Goal: Information Seeking & Learning: Learn about a topic

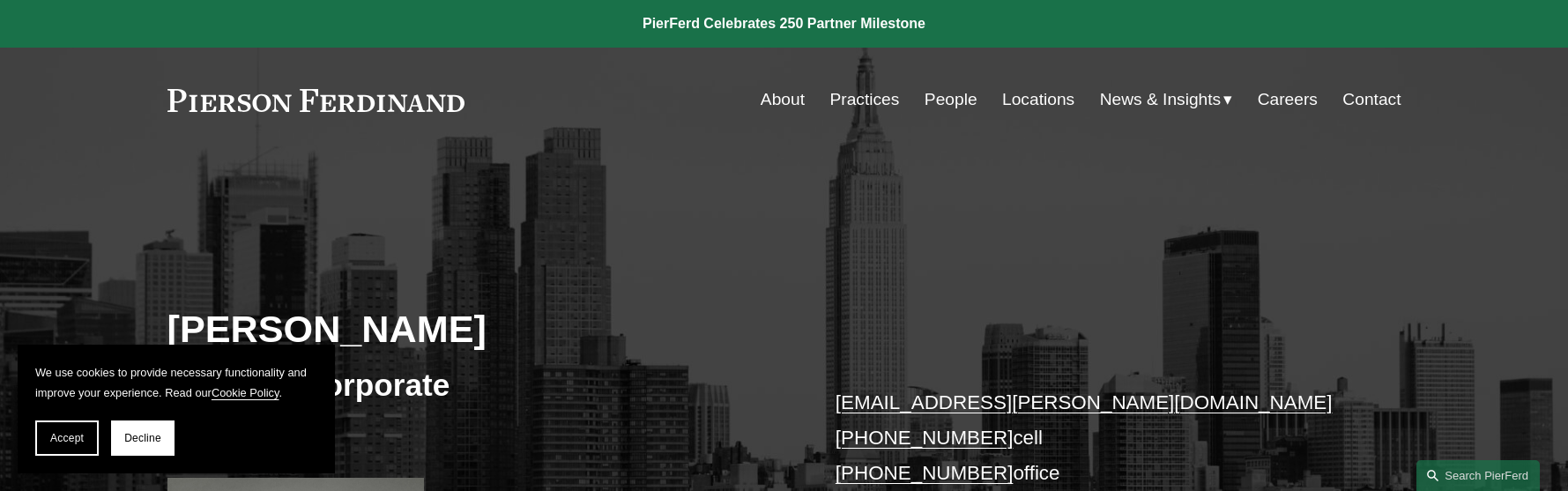
scroll to position [5, 0]
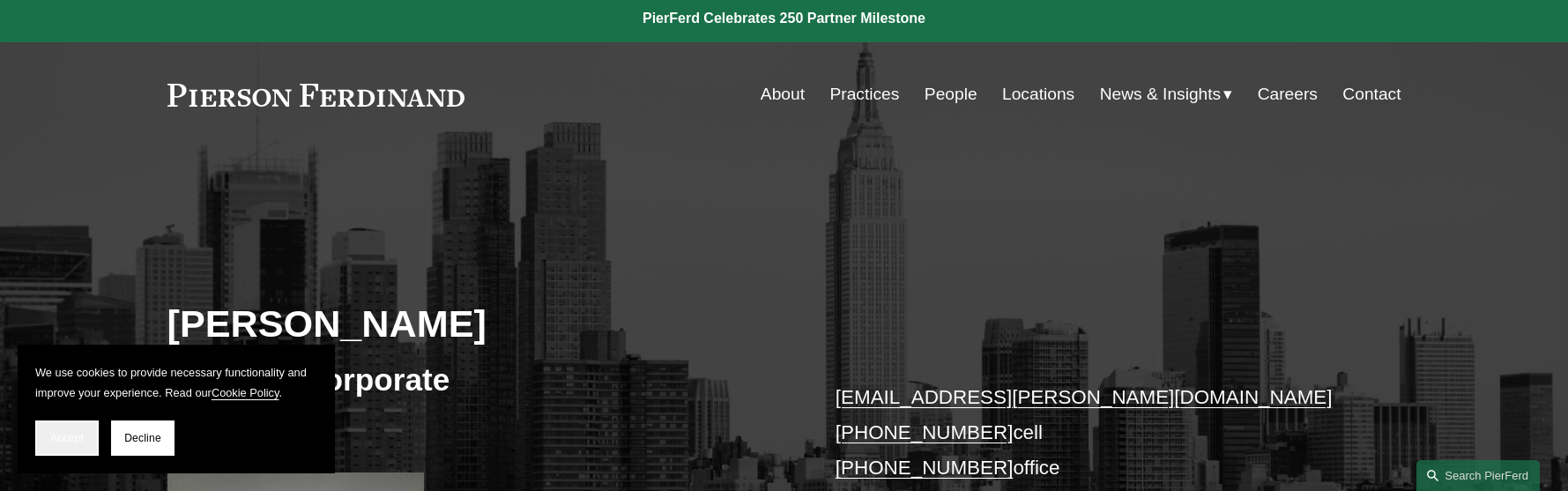
click at [73, 441] on span "Accept" at bounding box center [67, 438] width 34 height 13
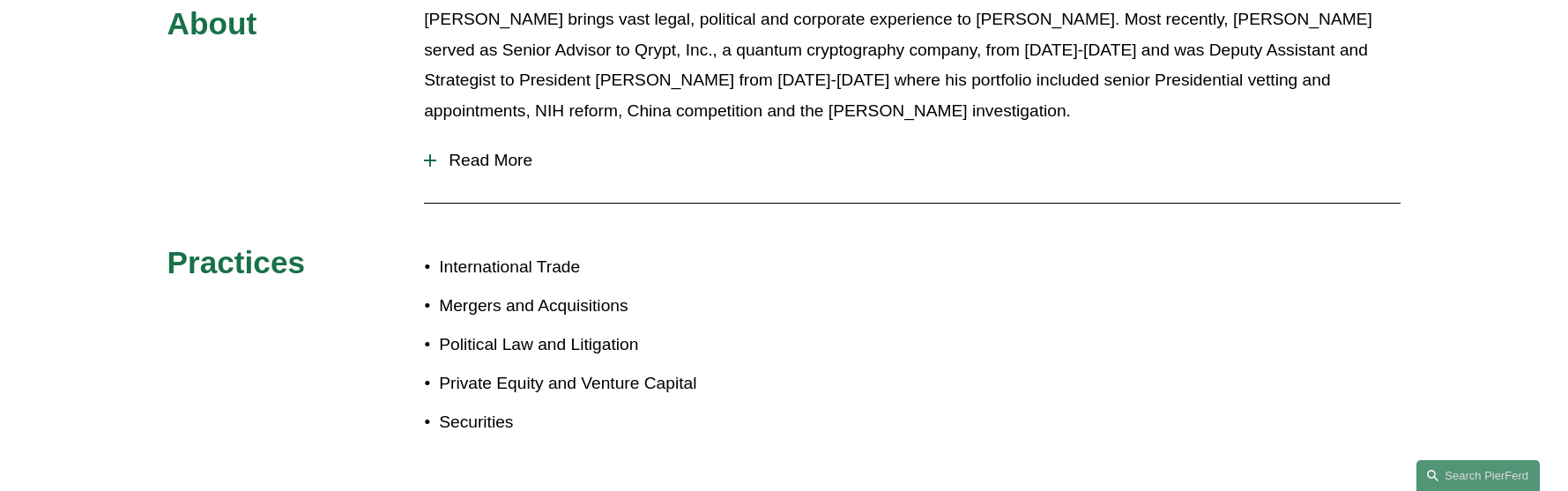
scroll to position [883, 0]
click at [426, 161] on div at bounding box center [429, 159] width 13 height 13
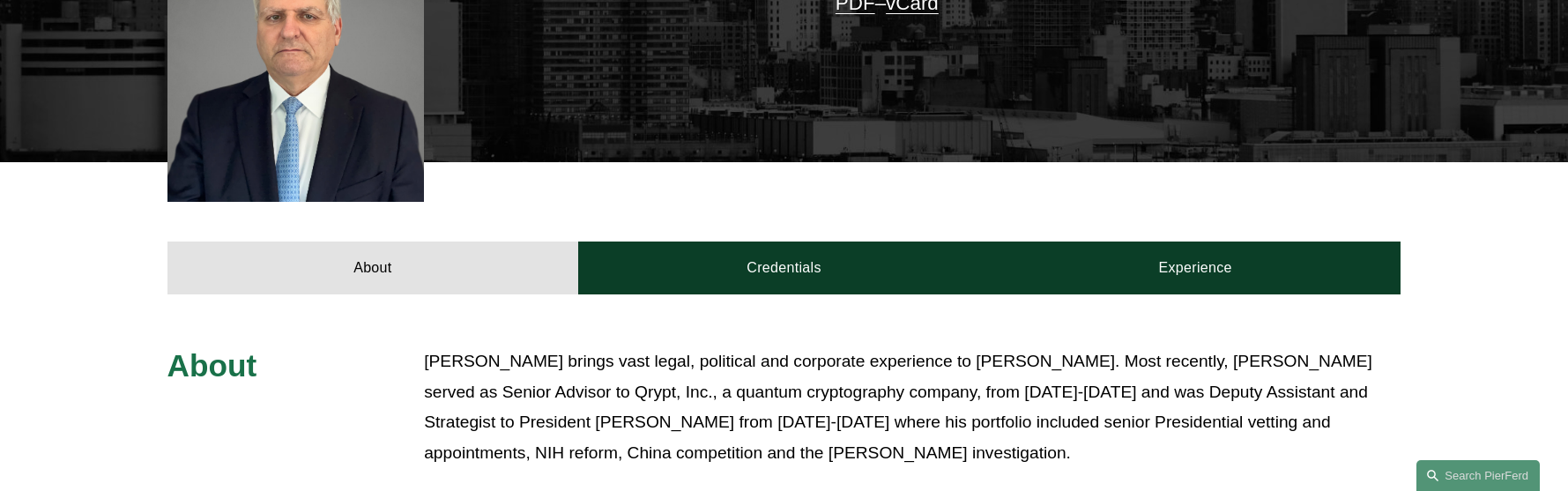
scroll to position [542, 0]
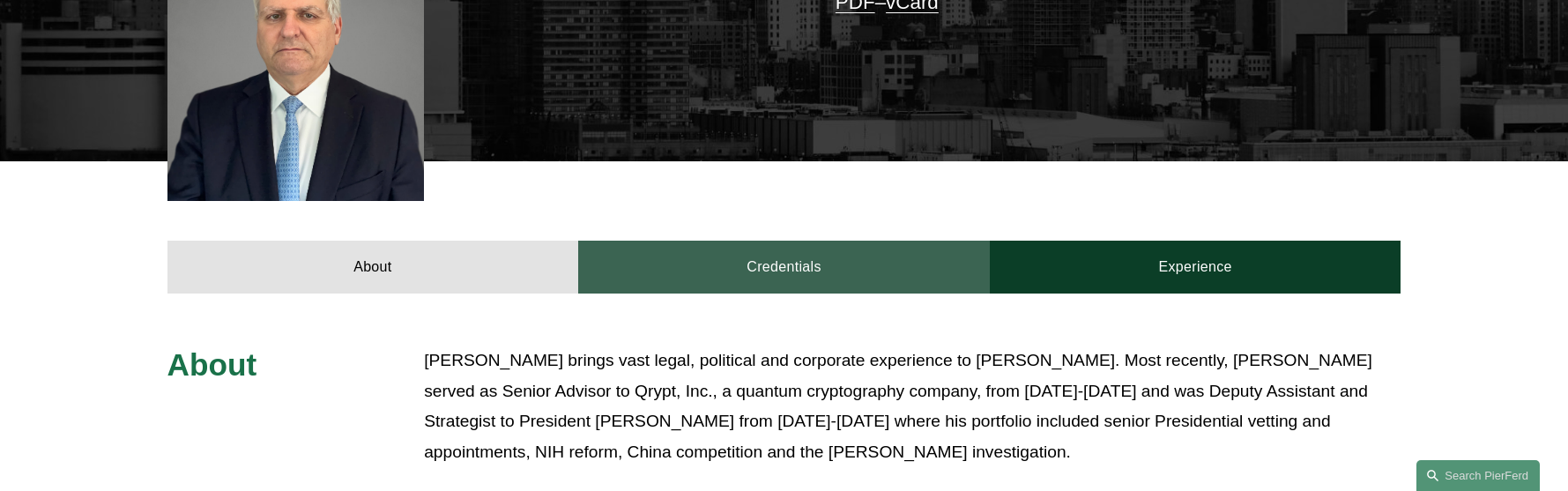
click at [786, 267] on link "Credentials" at bounding box center [784, 267] width 412 height 53
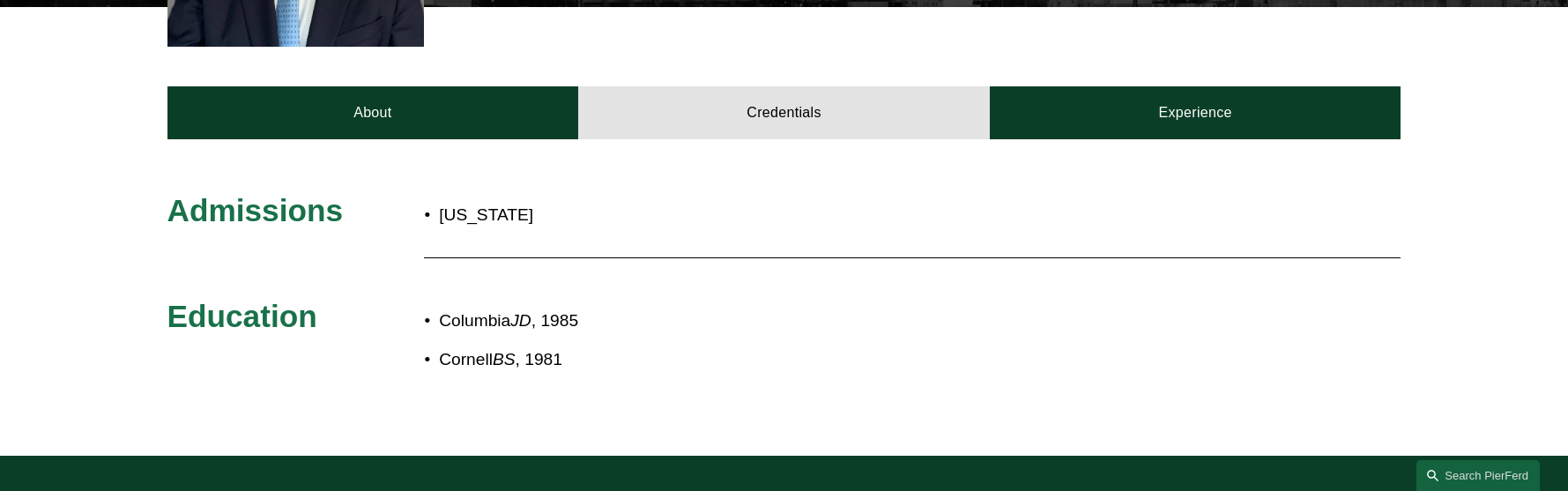
scroll to position [698, 0]
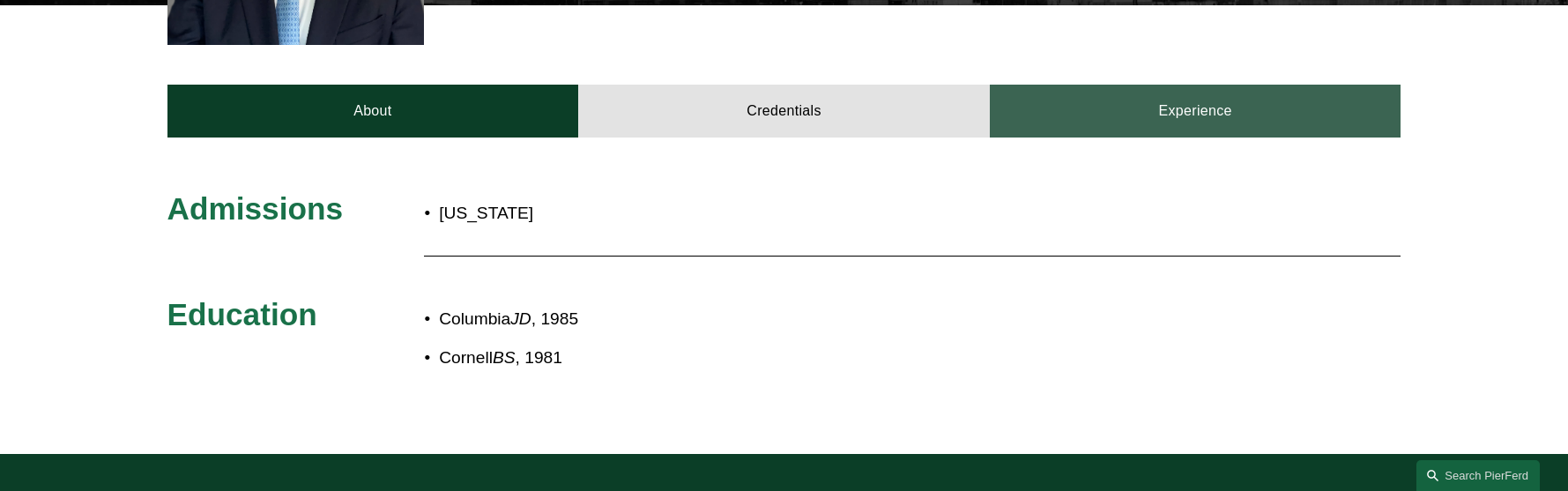
click at [1147, 115] on link "Experience" at bounding box center [1196, 111] width 412 height 53
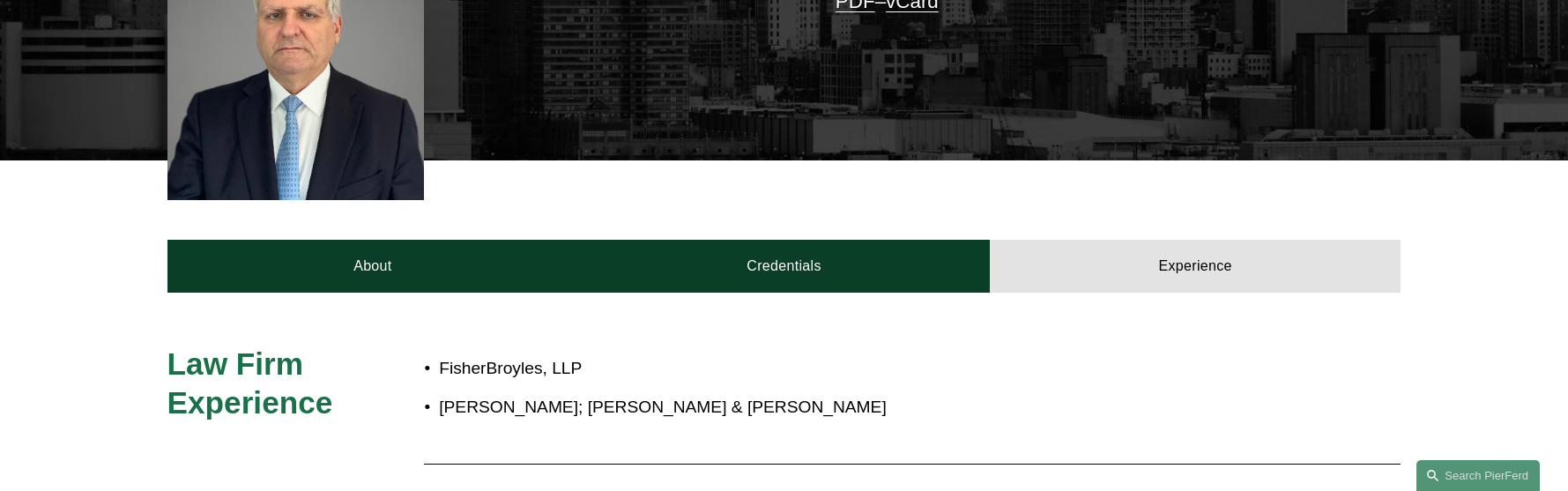
scroll to position [556, 0]
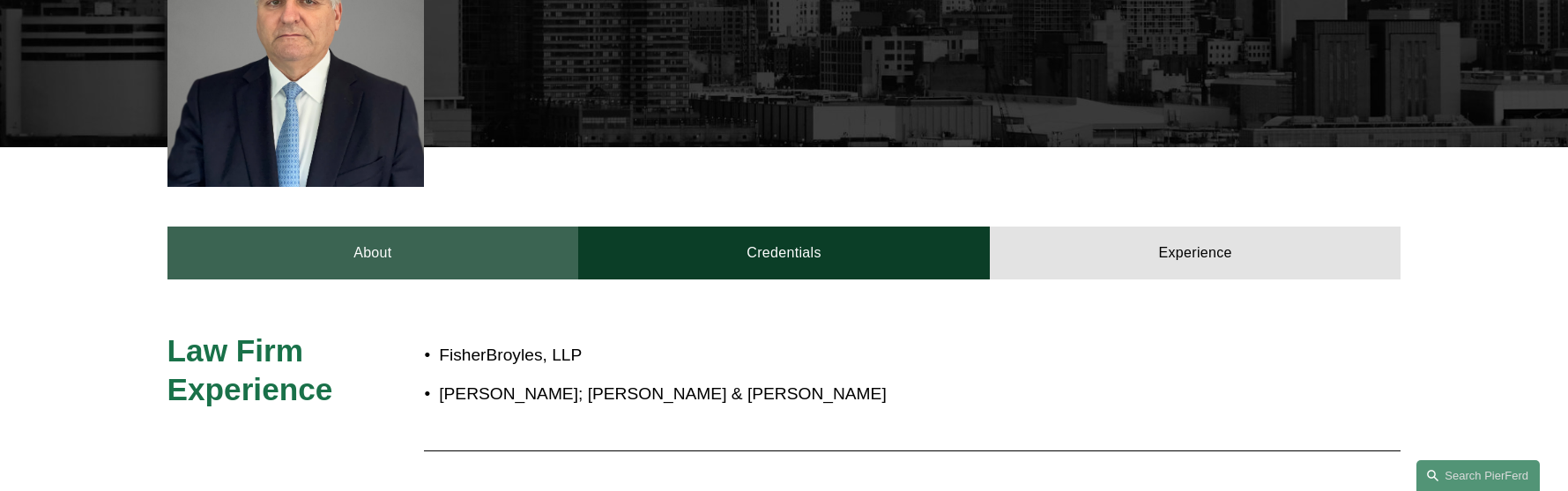
click at [368, 263] on link "About" at bounding box center [373, 252] width 412 height 53
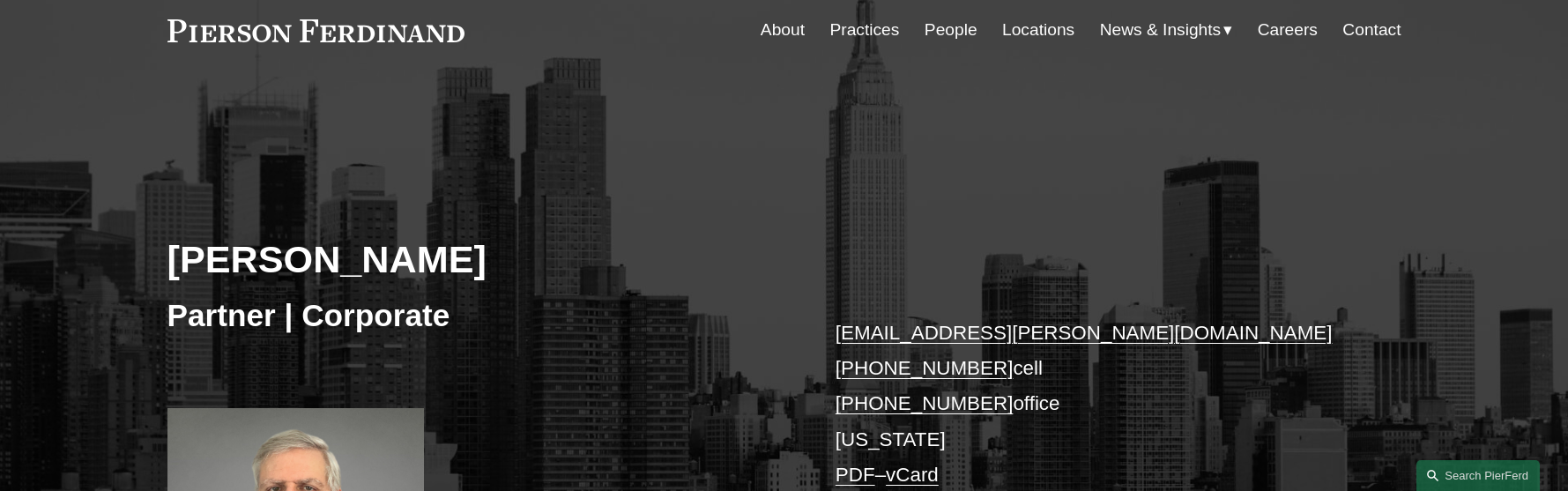
scroll to position [47, 0]
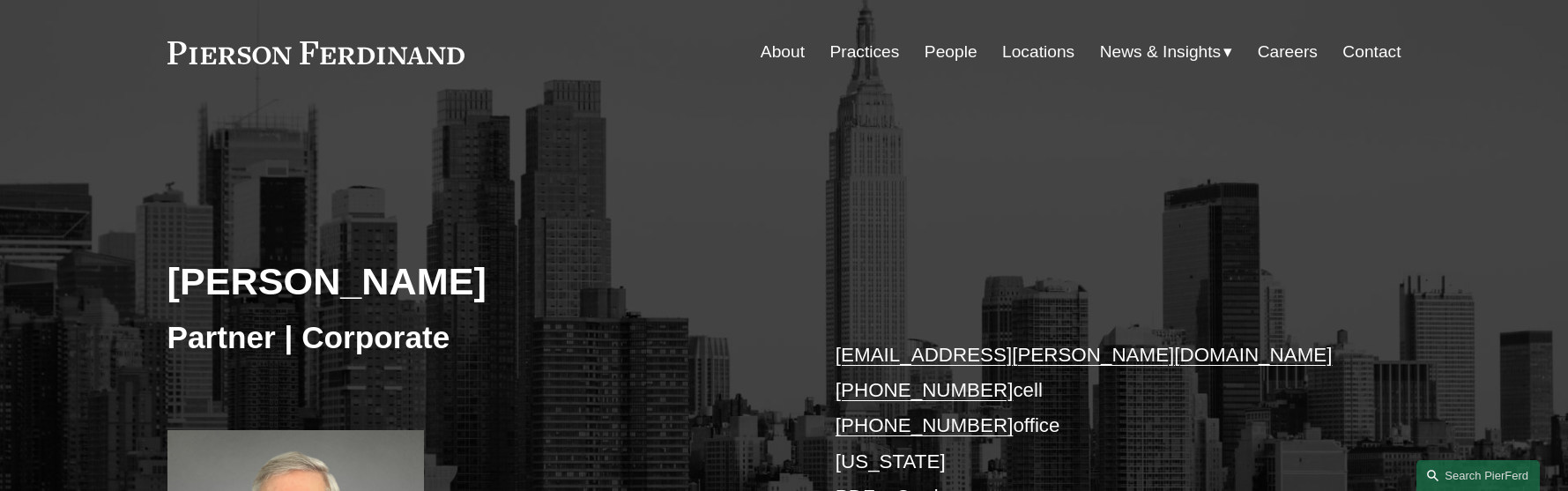
click at [852, 55] on link "Practices" at bounding box center [864, 51] width 70 height 34
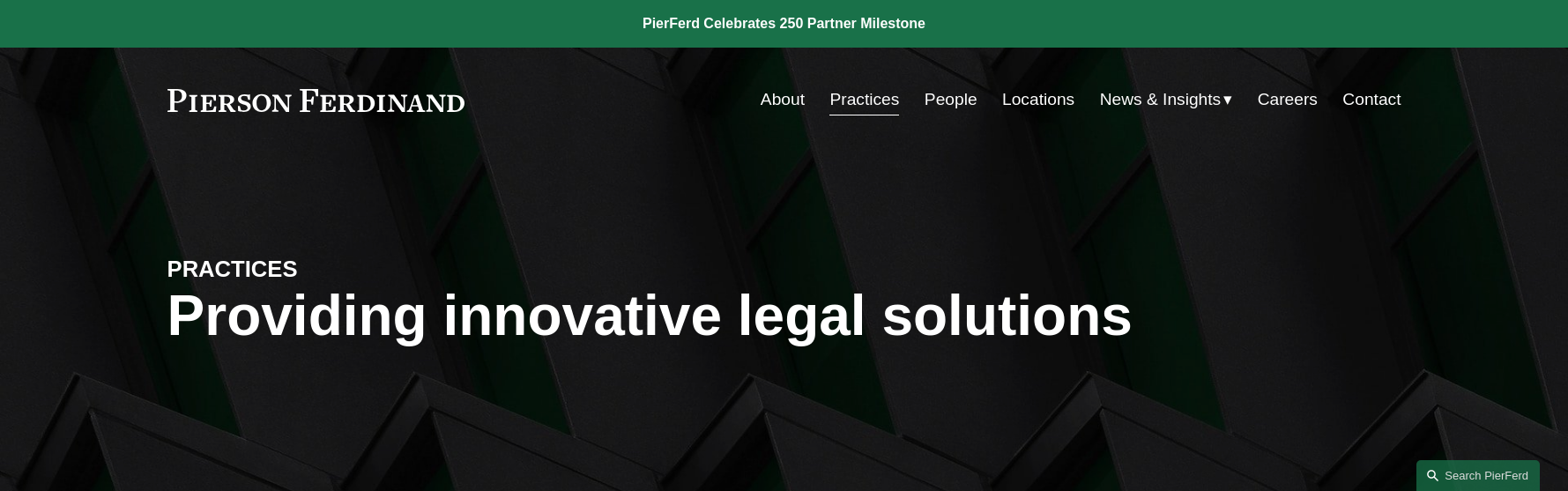
click at [1014, 99] on link "Locations" at bounding box center [1037, 100] width 73 height 34
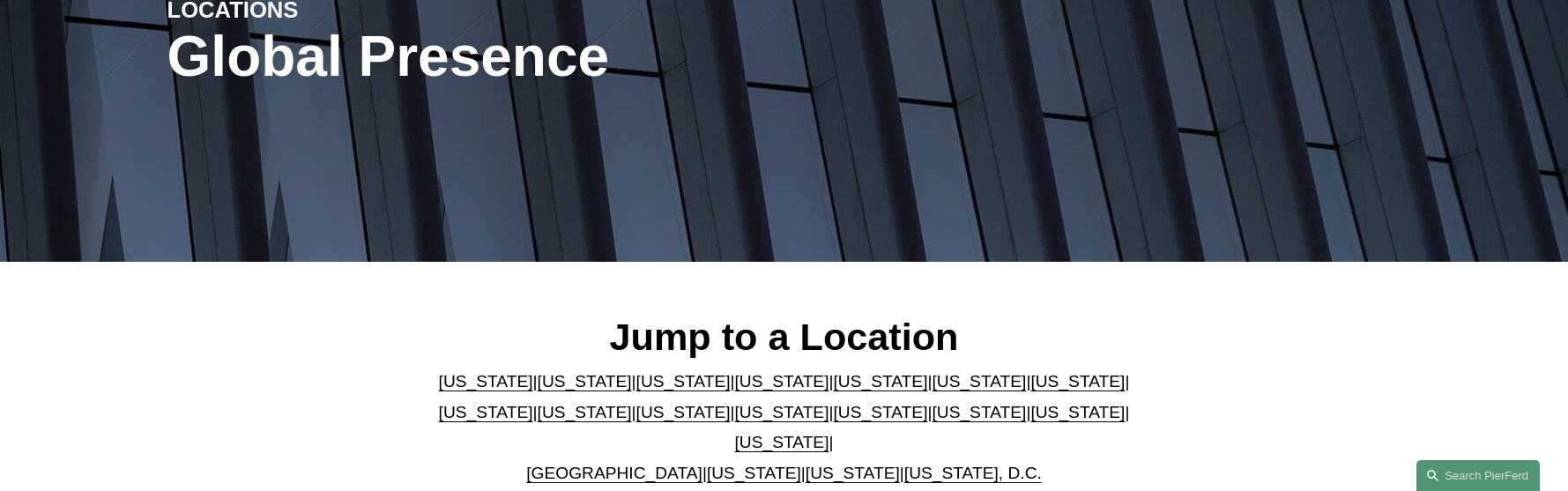
scroll to position [262, 0]
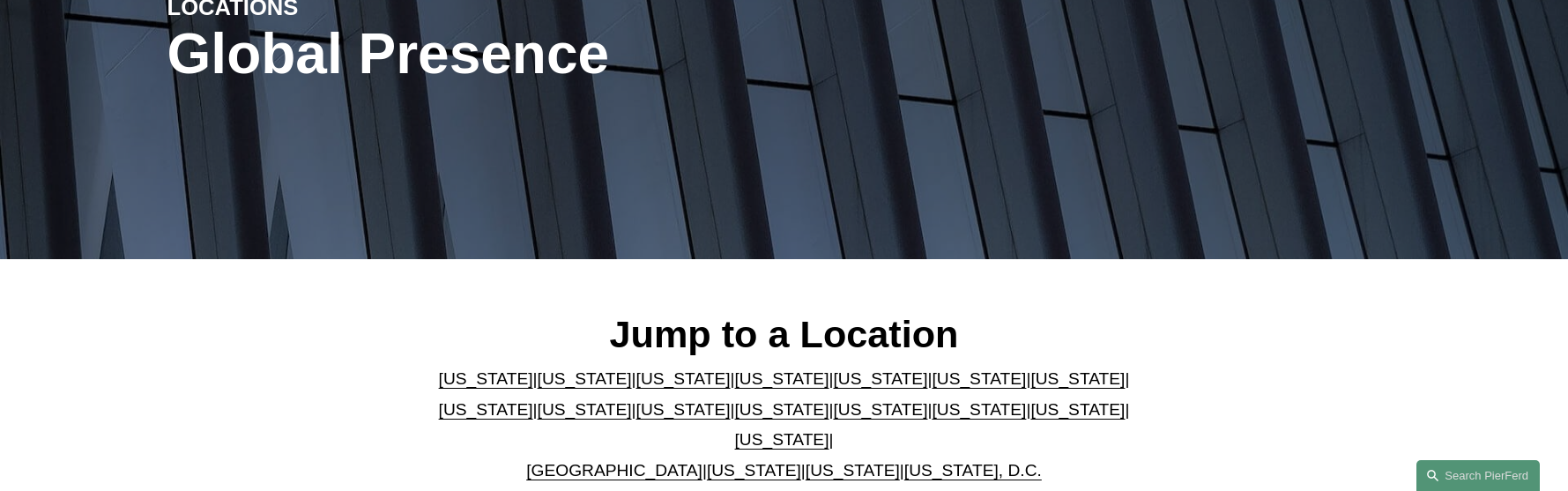
click at [735, 418] on link "[US_STATE]" at bounding box center [782, 409] width 95 height 18
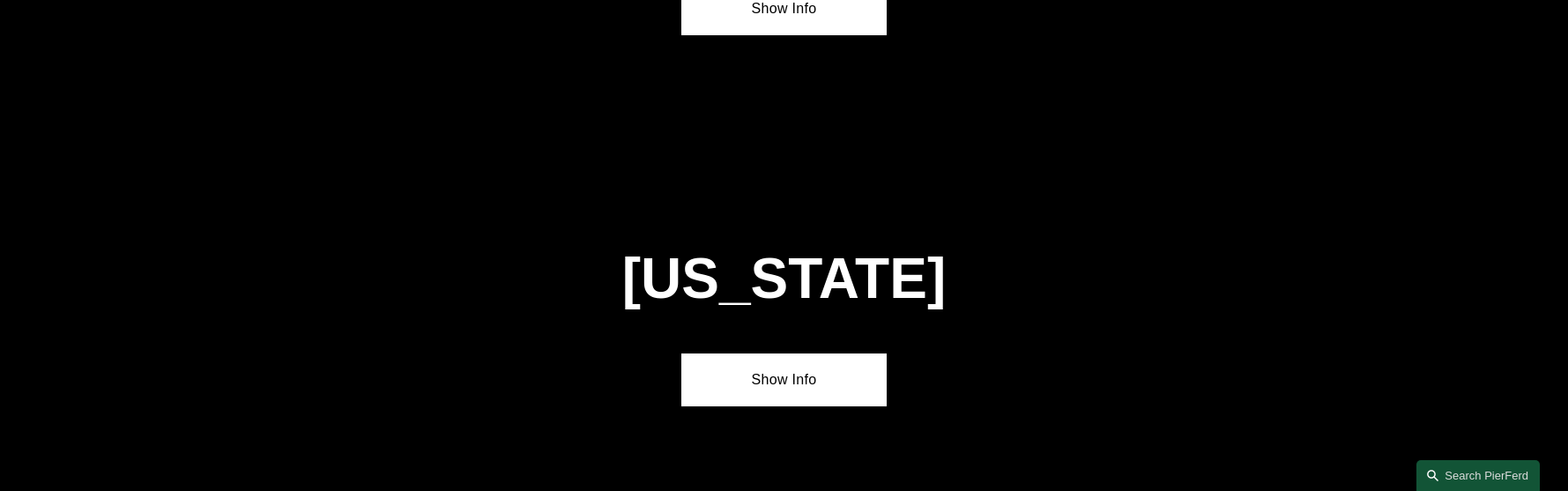
scroll to position [4495, 0]
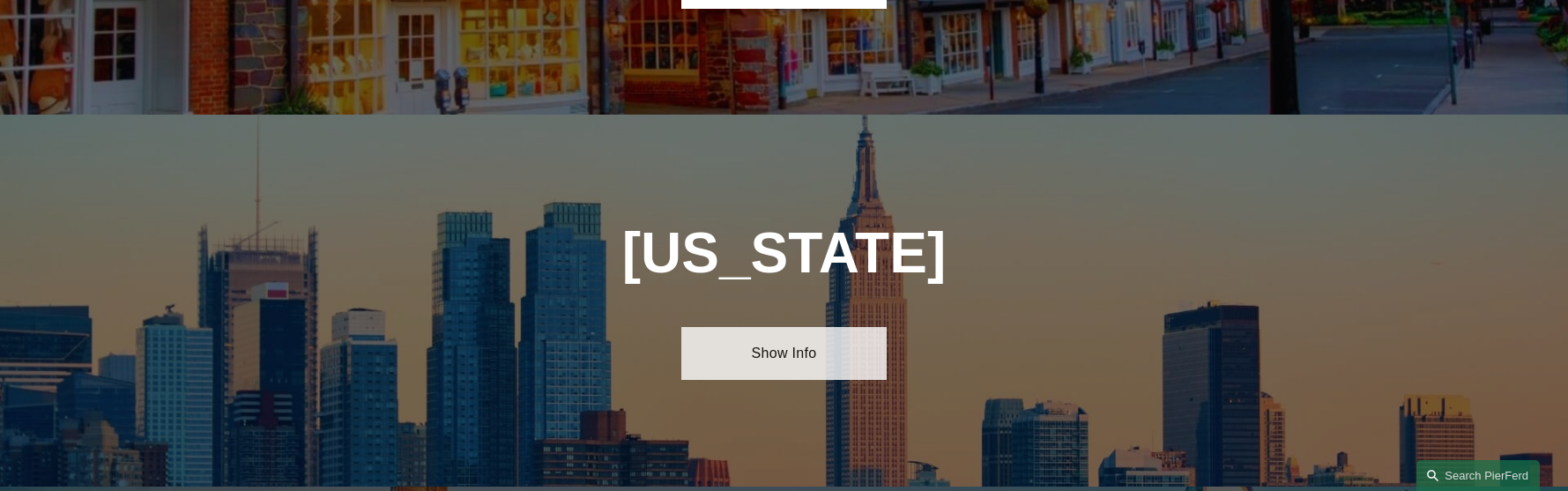
click at [787, 327] on link "Show Info" at bounding box center [784, 353] width 205 height 53
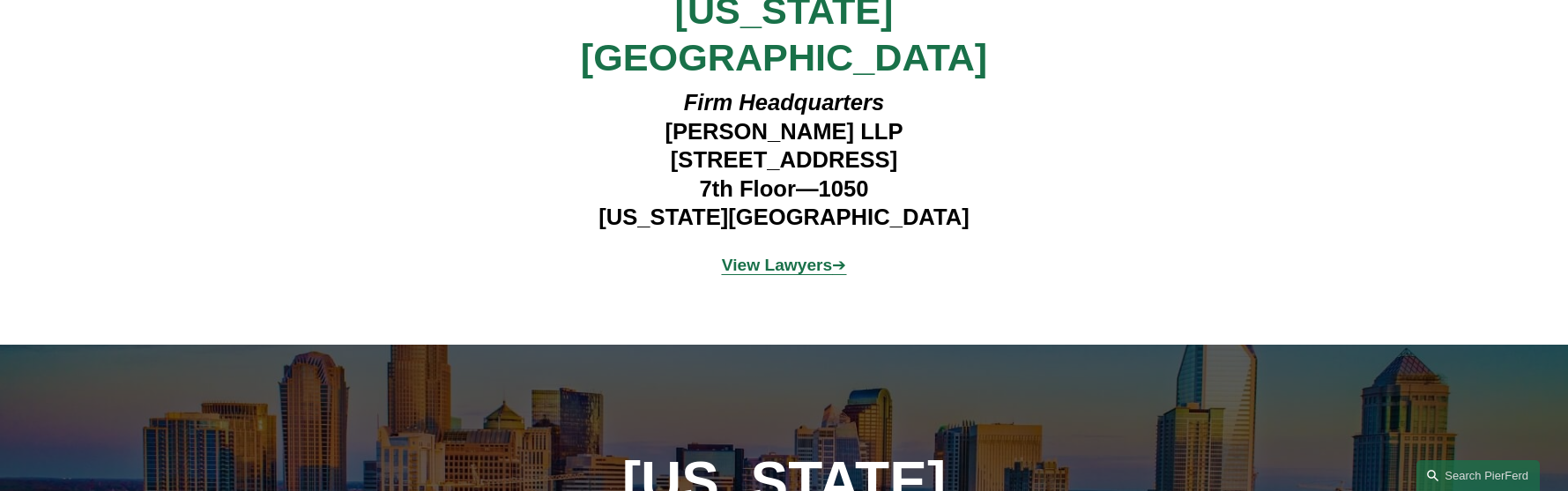
scroll to position [5057, 0]
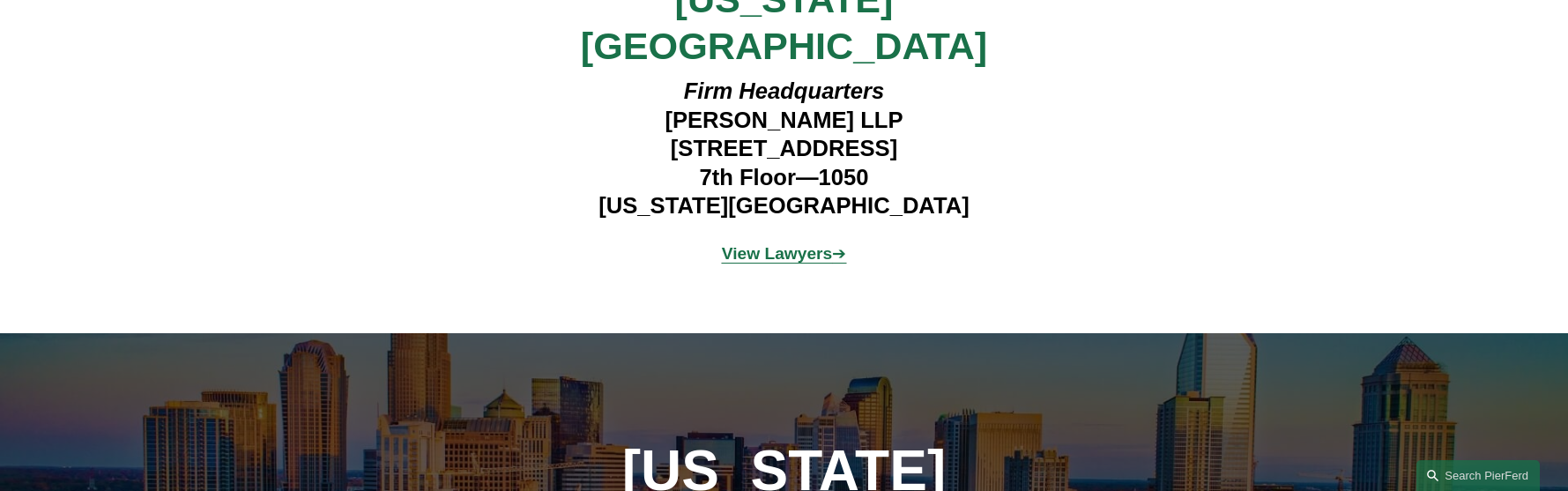
click at [782, 245] on strong "View Lawyers" at bounding box center [777, 253] width 111 height 18
click at [777, 245] on strong "View Lawyers" at bounding box center [777, 253] width 111 height 18
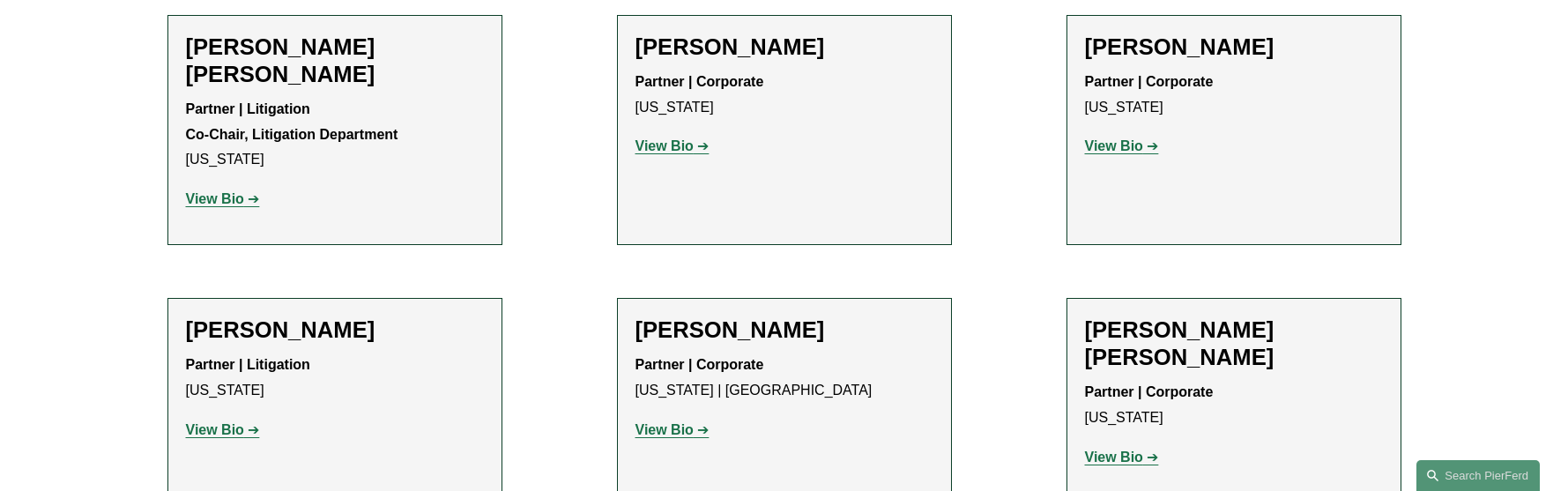
scroll to position [1103, 0]
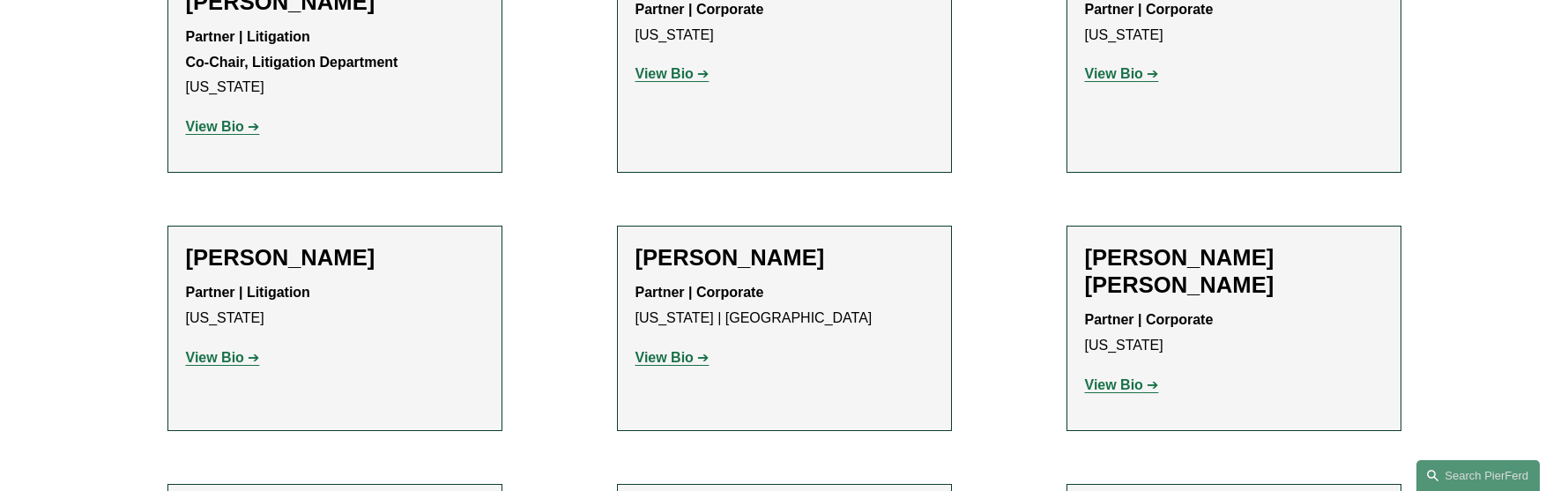
click at [666, 350] on strong "View Bio" at bounding box center [664, 357] width 58 height 14
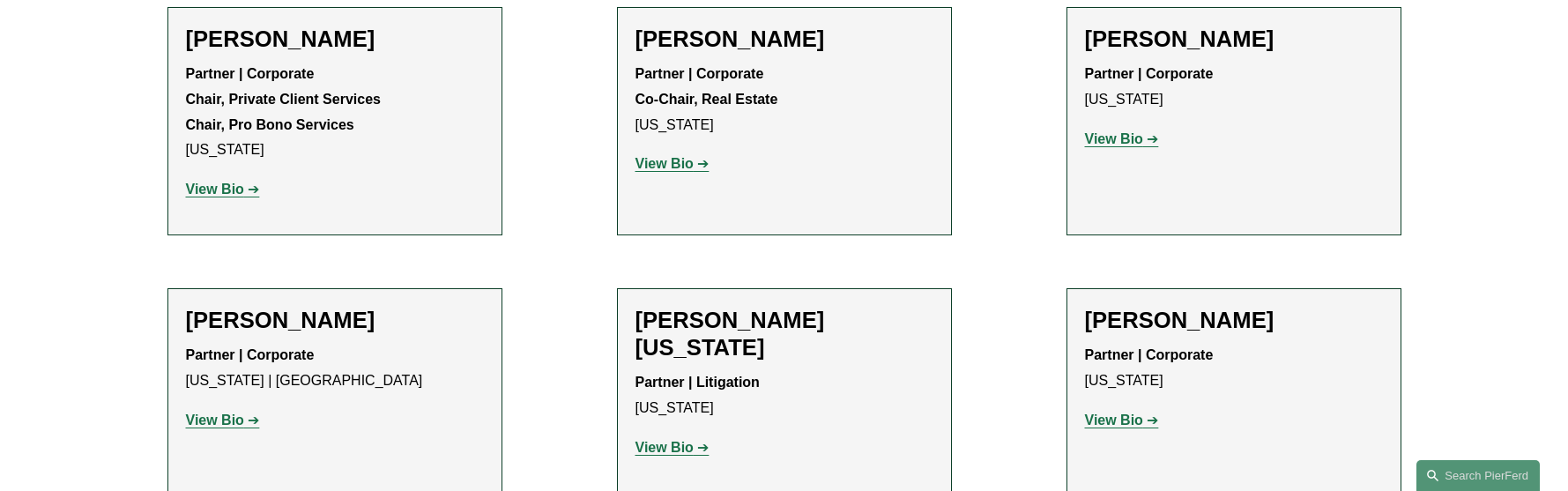
scroll to position [5785, 0]
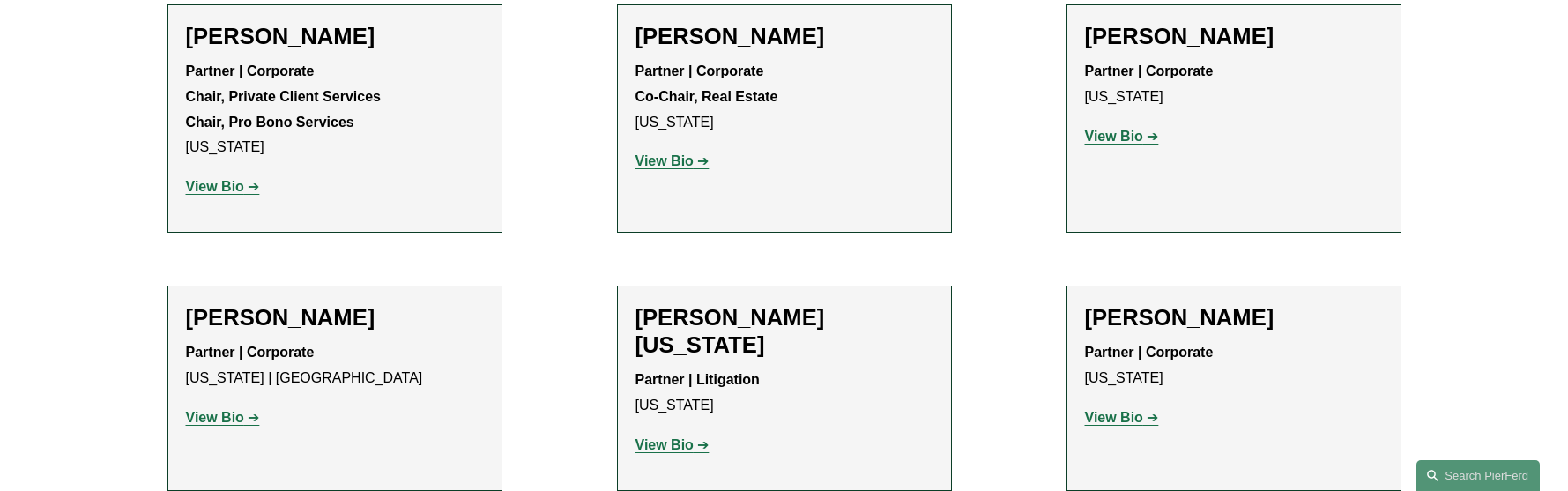
click at [1108, 410] on strong "View Bio" at bounding box center [1114, 417] width 58 height 14
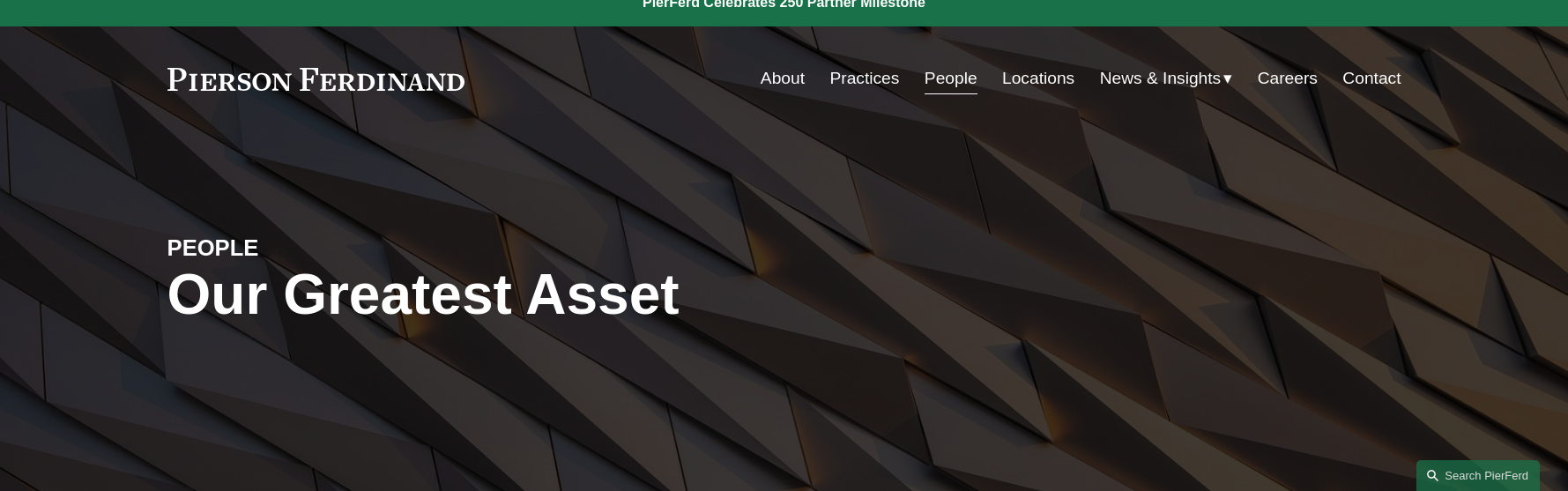
scroll to position [0, 0]
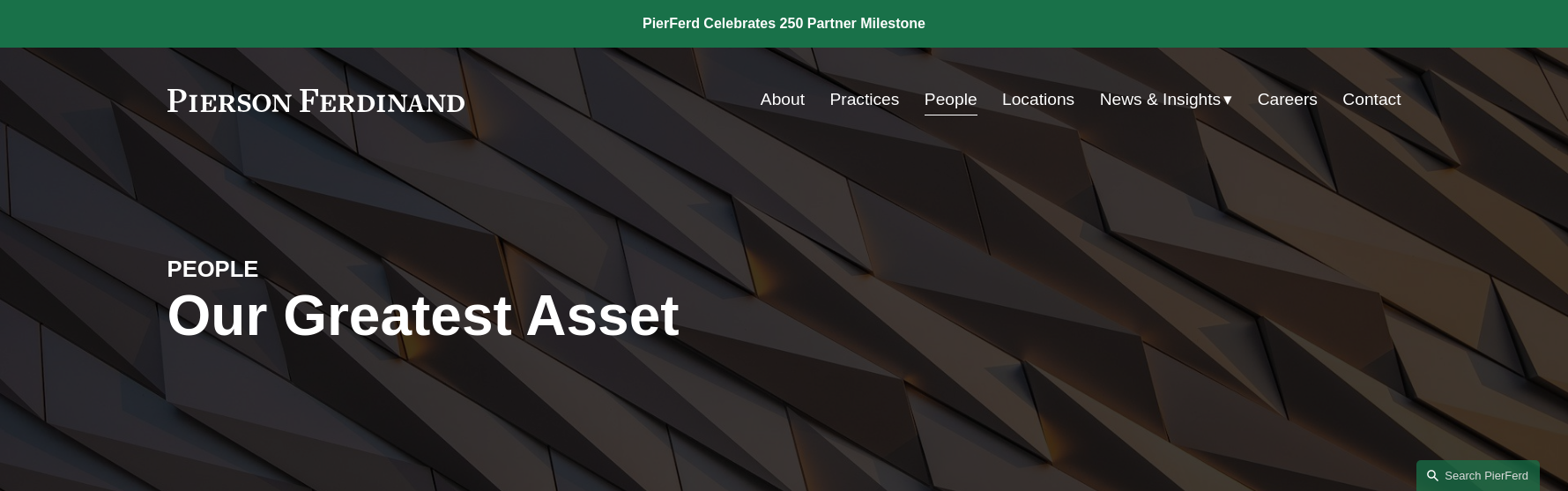
click at [0, 0] on span "News" at bounding box center [0, 0] width 0 height 0
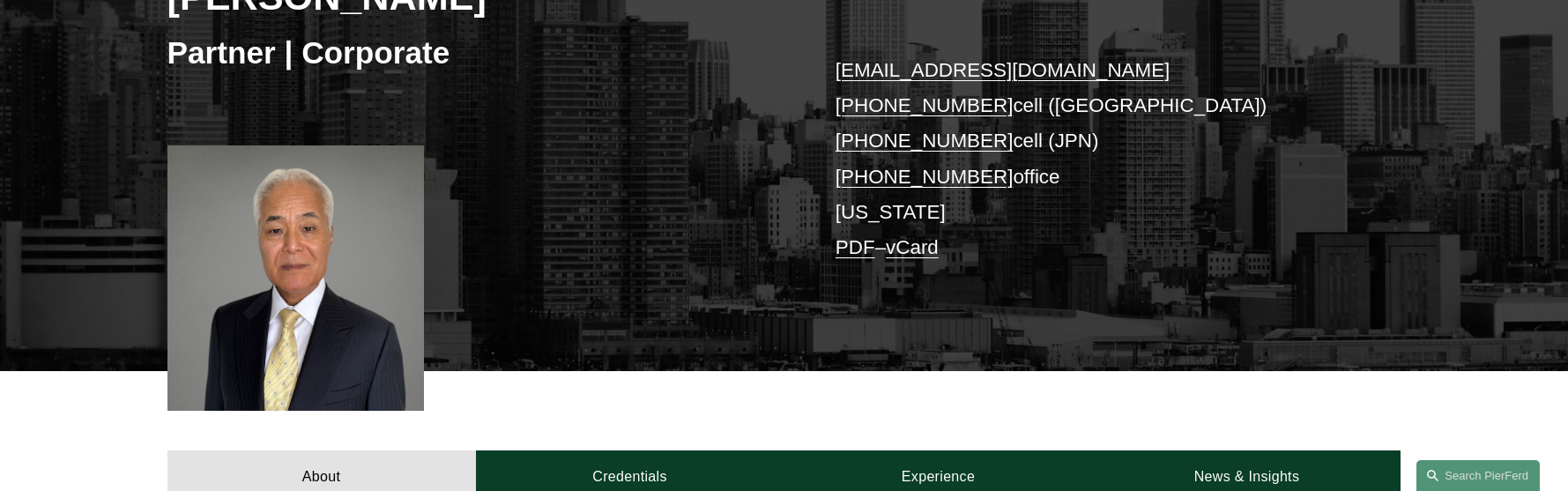
scroll to position [335, 0]
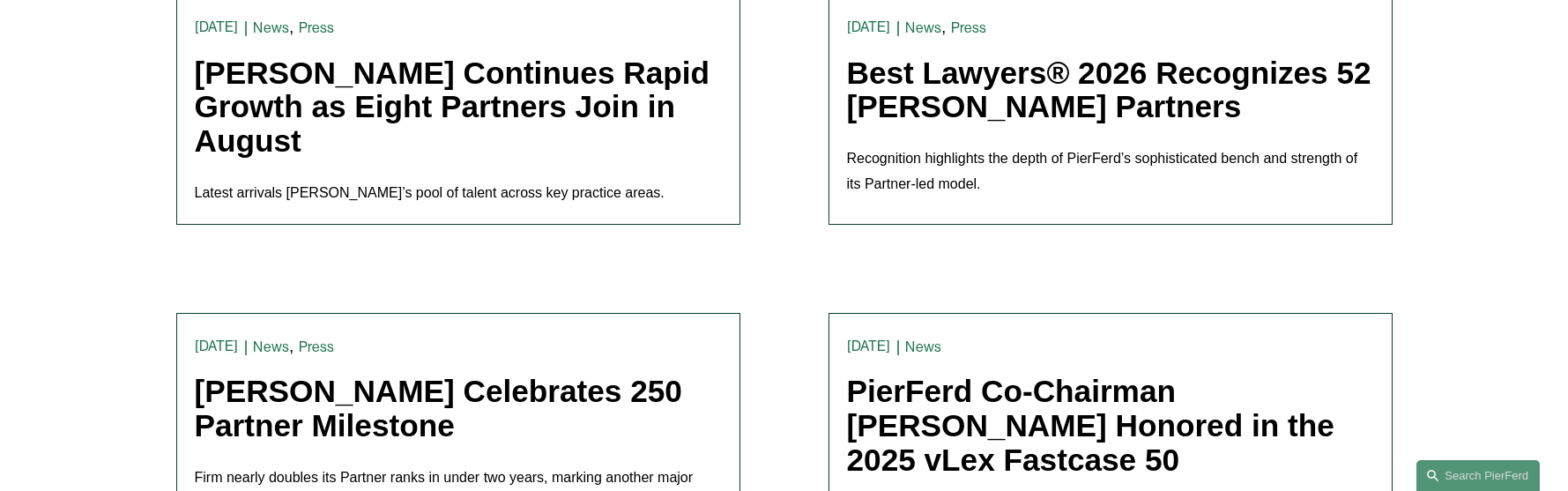
scroll to position [598, 0]
click at [593, 88] on link "[PERSON_NAME] Continues Rapid Growth as Eight Partners Join in August" at bounding box center [451, 106] width 515 height 102
